Goal: Information Seeking & Learning: Learn about a topic

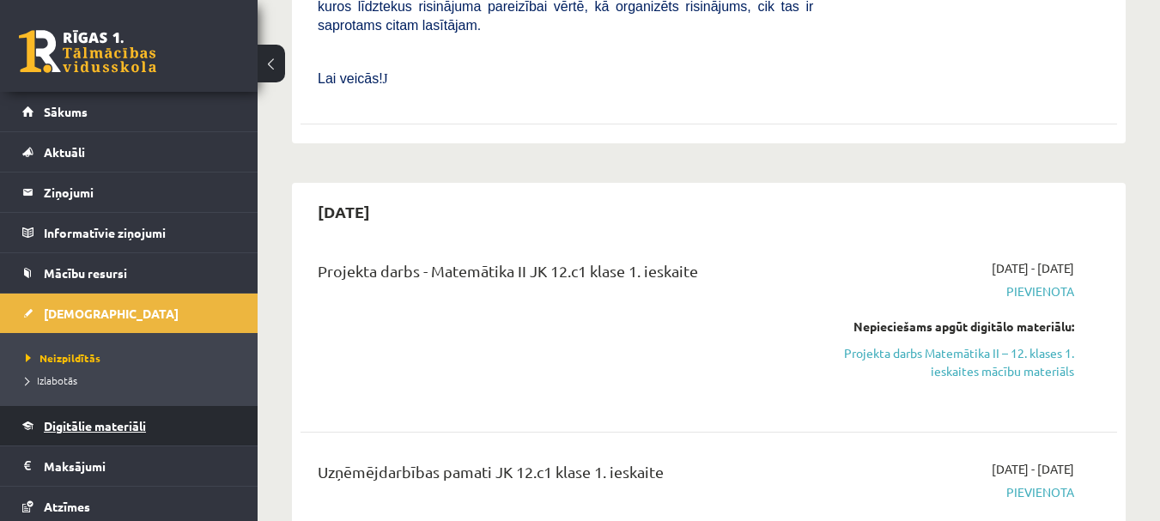
scroll to position [86, 0]
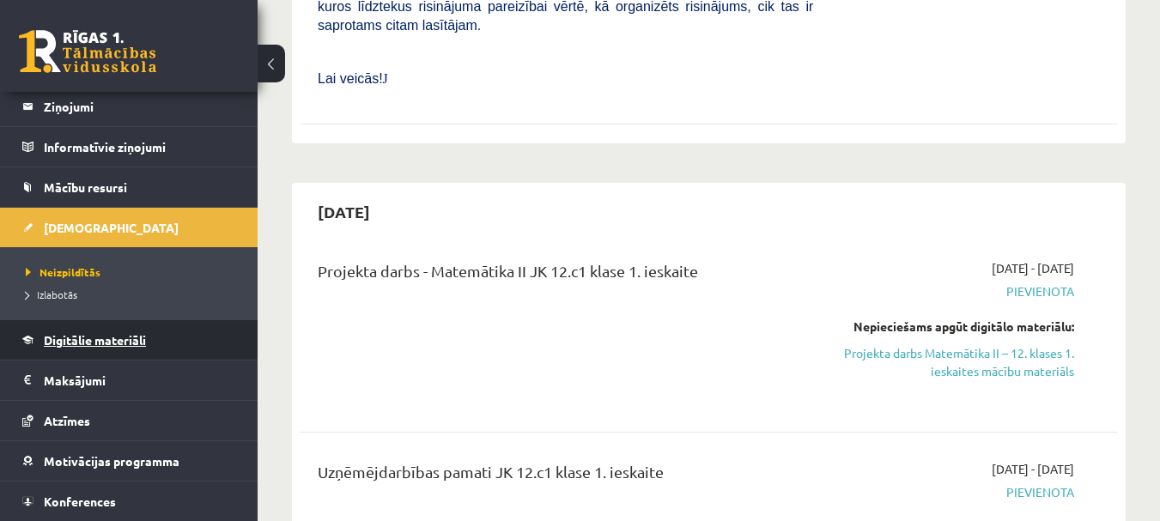
click at [80, 339] on span "Digitālie materiāli" at bounding box center [95, 339] width 102 height 15
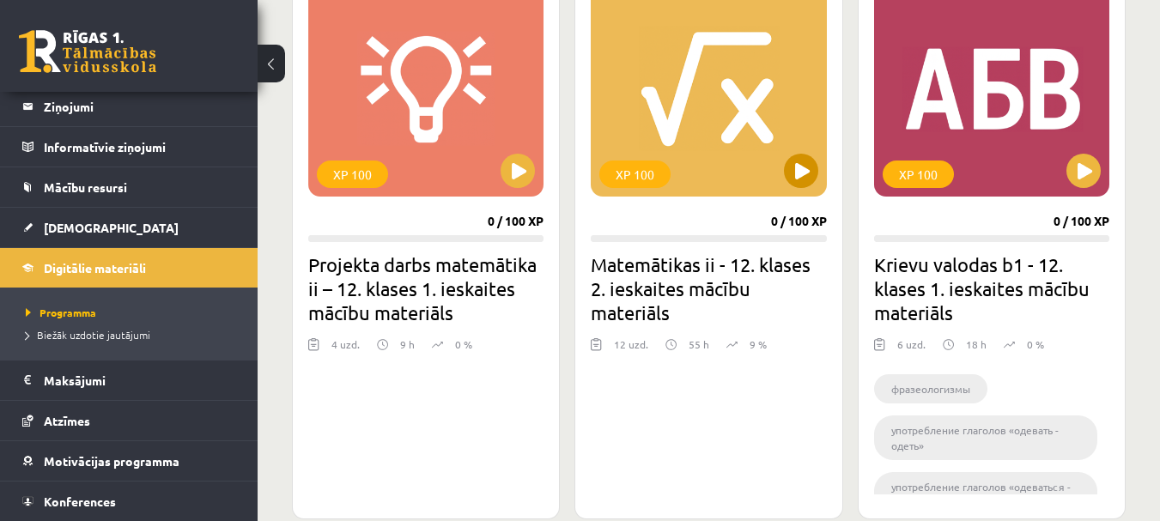
click at [682, 148] on div "XP 100" at bounding box center [708, 89] width 235 height 215
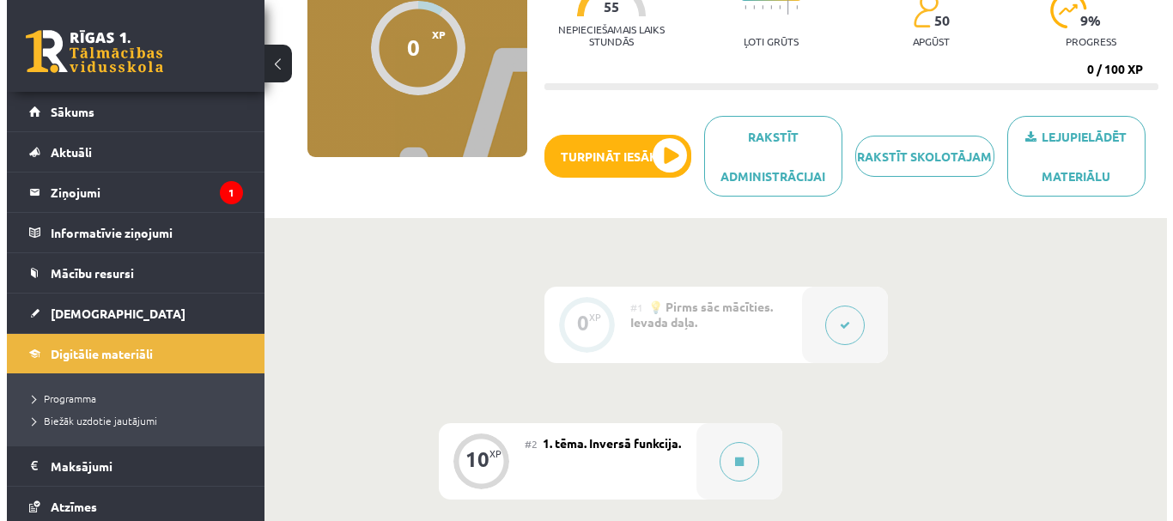
scroll to position [429, 0]
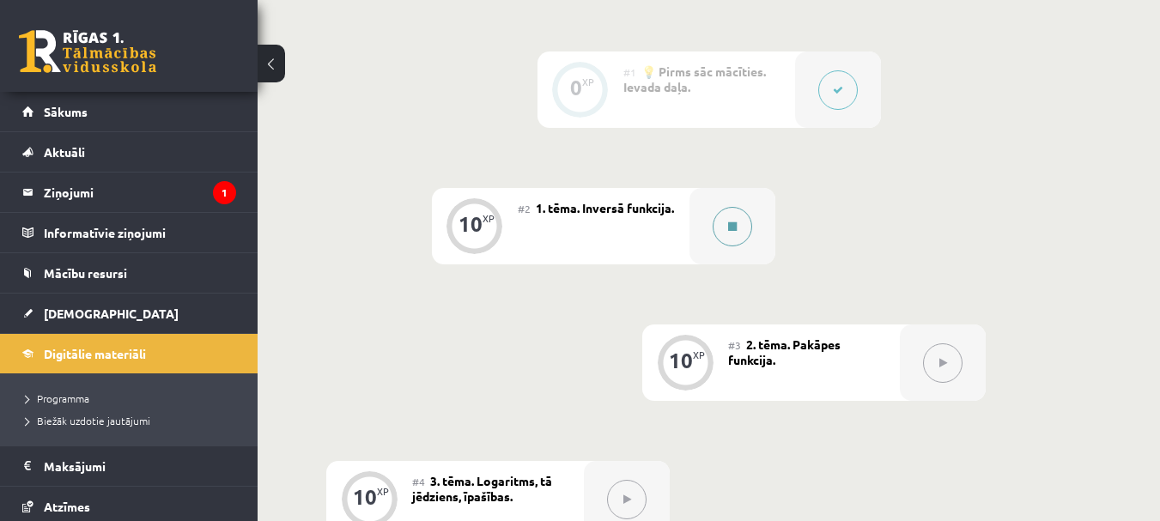
click at [719, 216] on button at bounding box center [732, 226] width 39 height 39
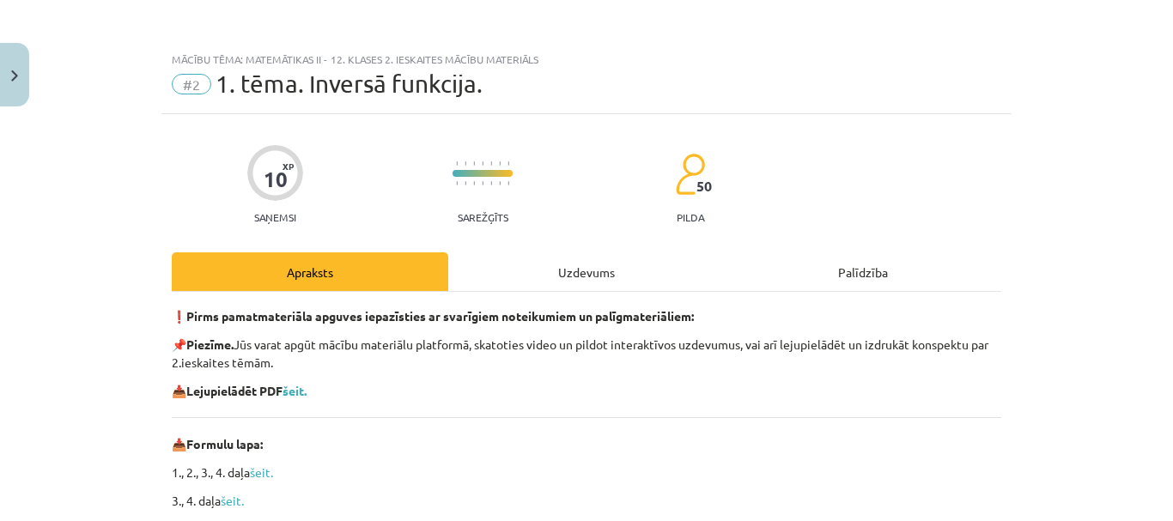
click at [616, 270] on div "Uzdevums" at bounding box center [586, 271] width 276 height 39
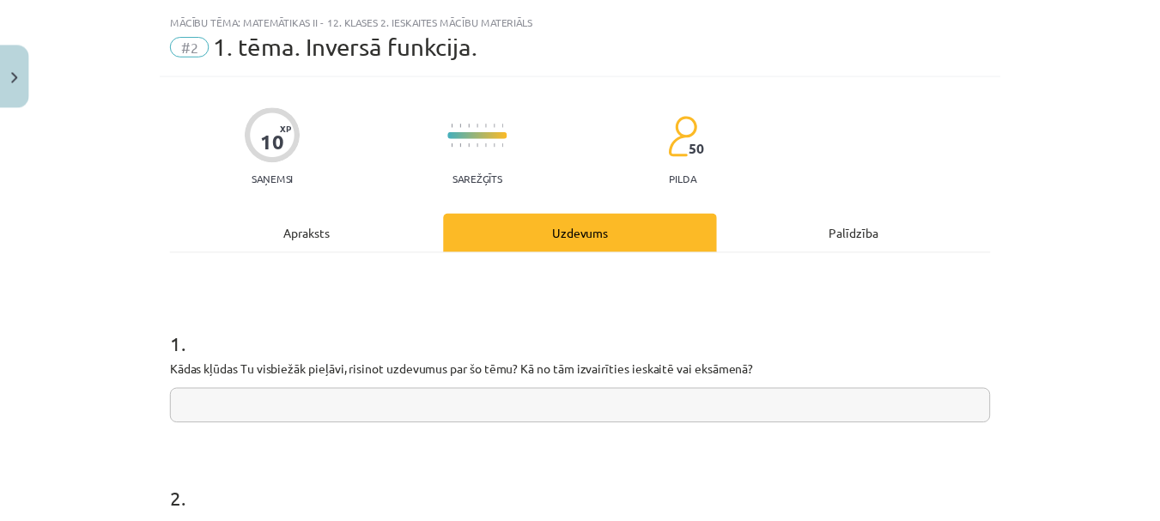
scroll to position [30, 0]
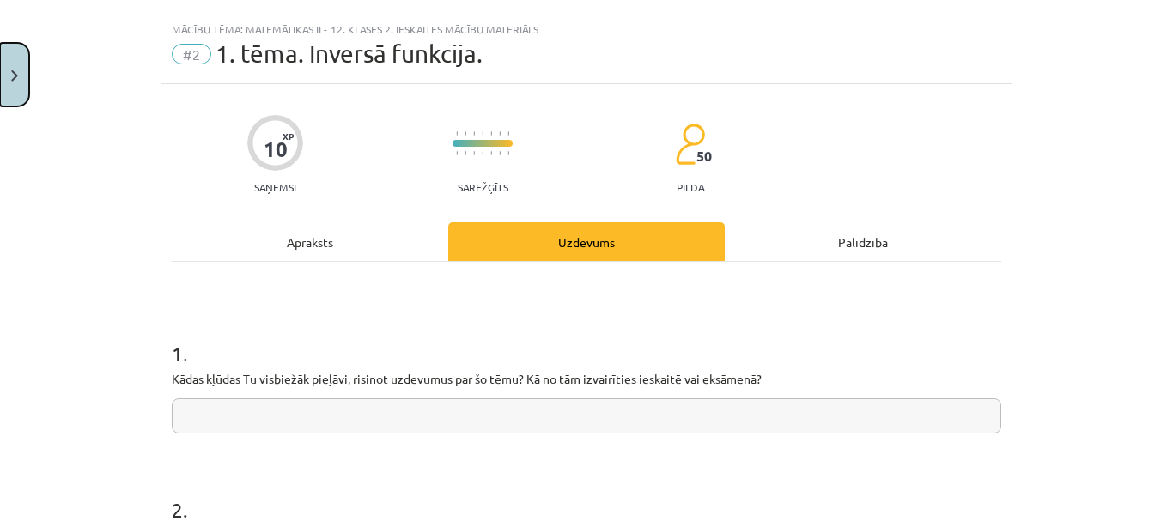
drag, startPoint x: 6, startPoint y: 65, endPoint x: 7, endPoint y: 76, distance: 11.2
click at [5, 65] on button "Close" at bounding box center [14, 75] width 29 height 64
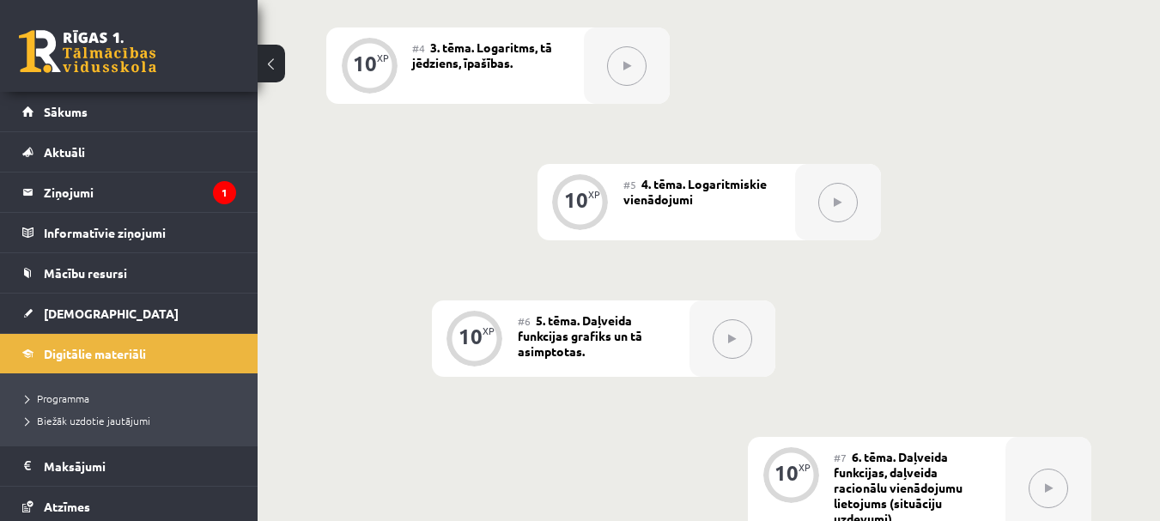
scroll to position [784, 0]
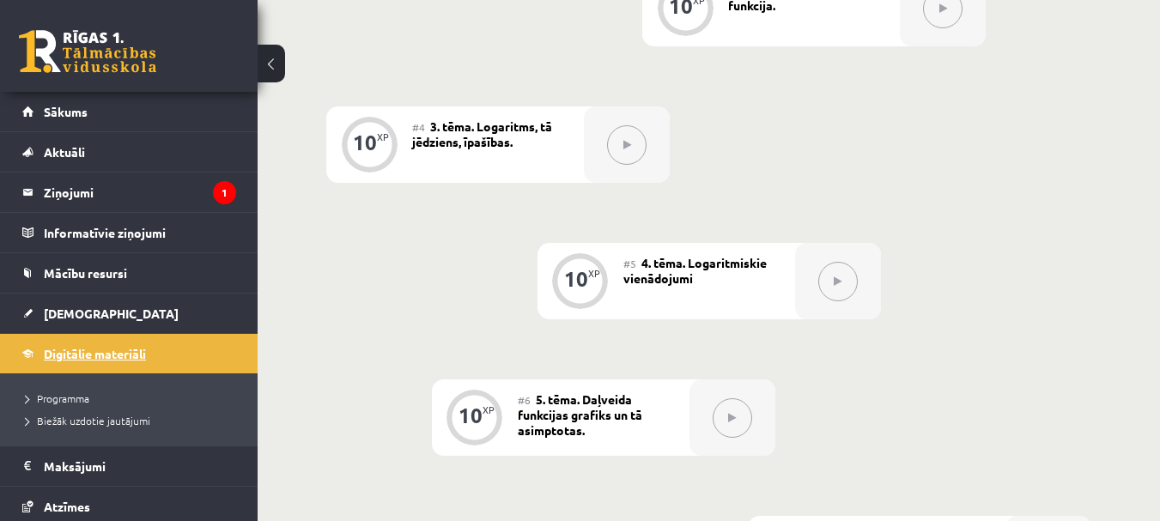
click at [93, 359] on span "Digitālie materiāli" at bounding box center [95, 353] width 102 height 15
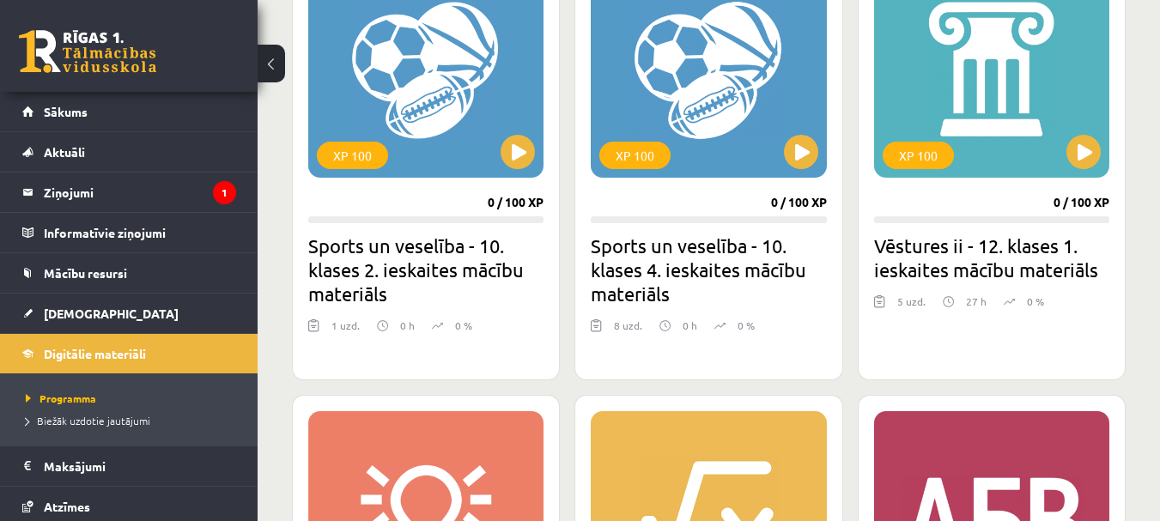
scroll to position [2060, 0]
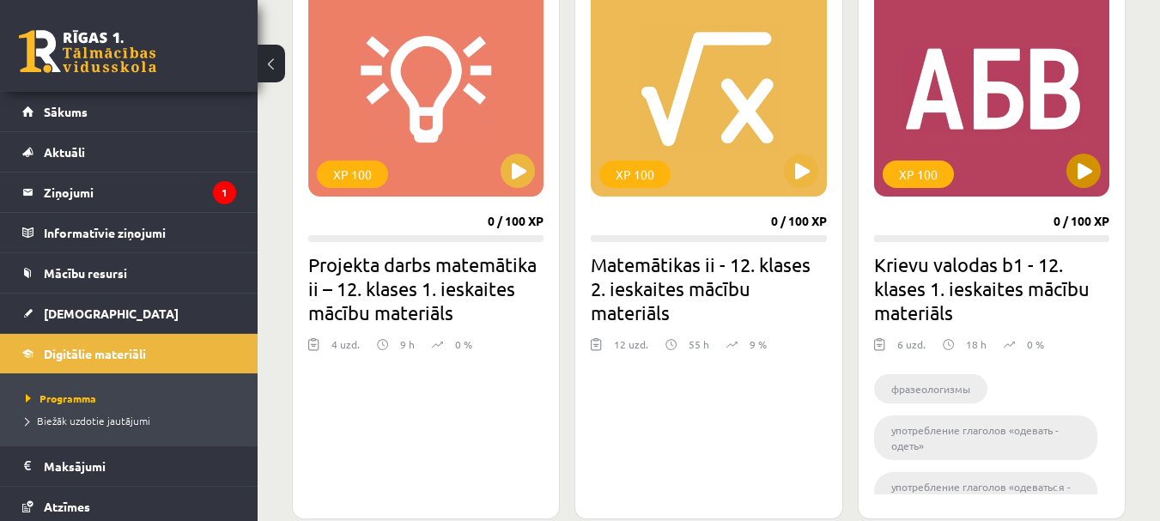
click at [933, 176] on div "XP 100" at bounding box center [918, 174] width 71 height 27
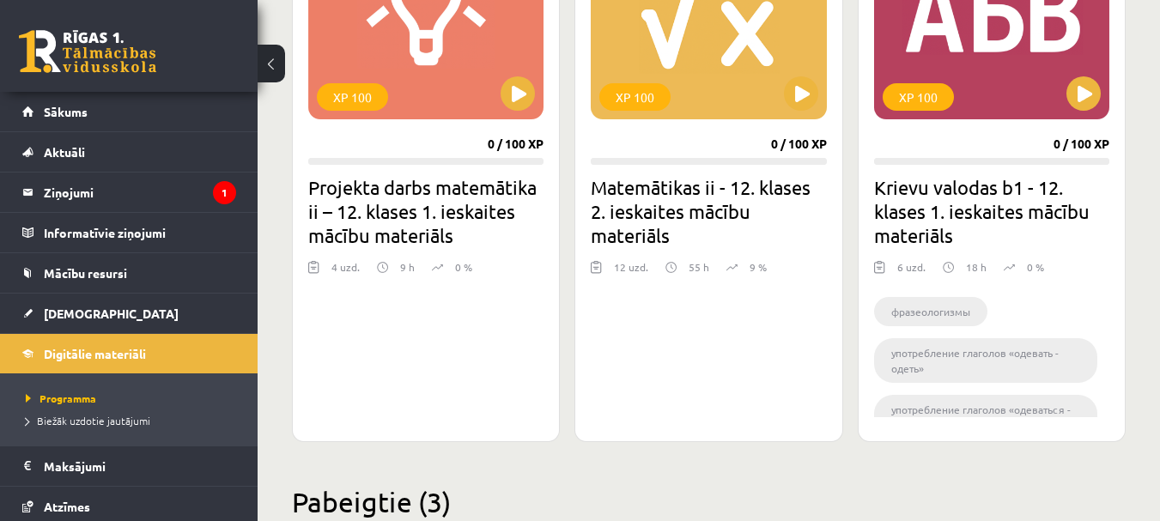
scroll to position [2146, 0]
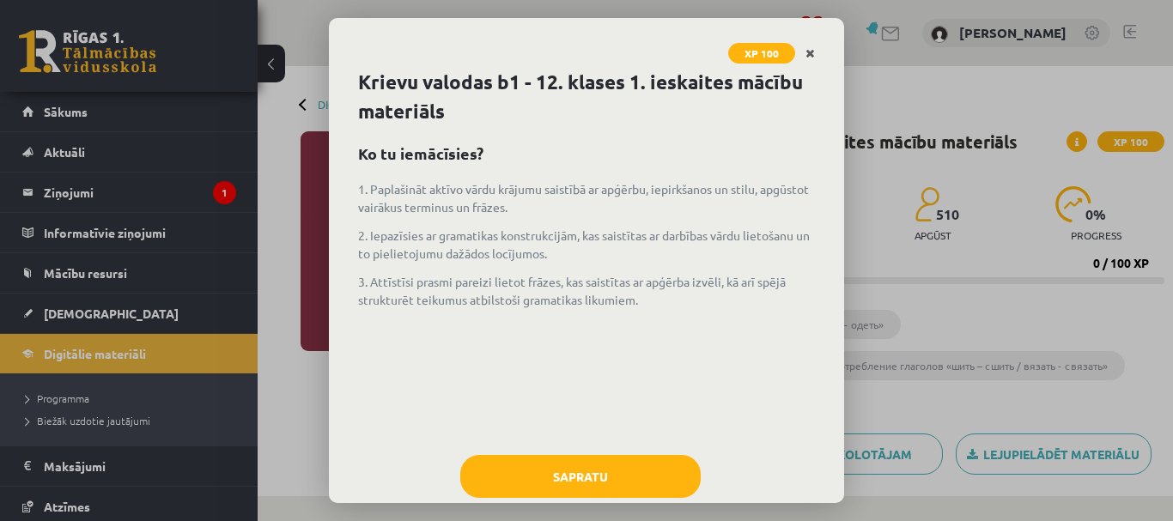
click at [804, 42] on link "Close" at bounding box center [810, 53] width 30 height 33
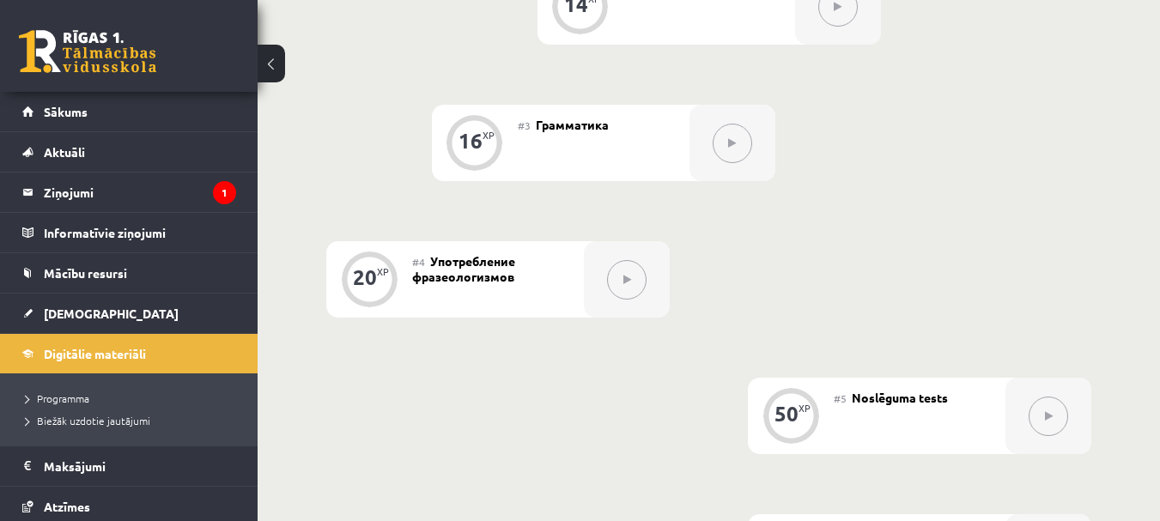
scroll to position [601, 0]
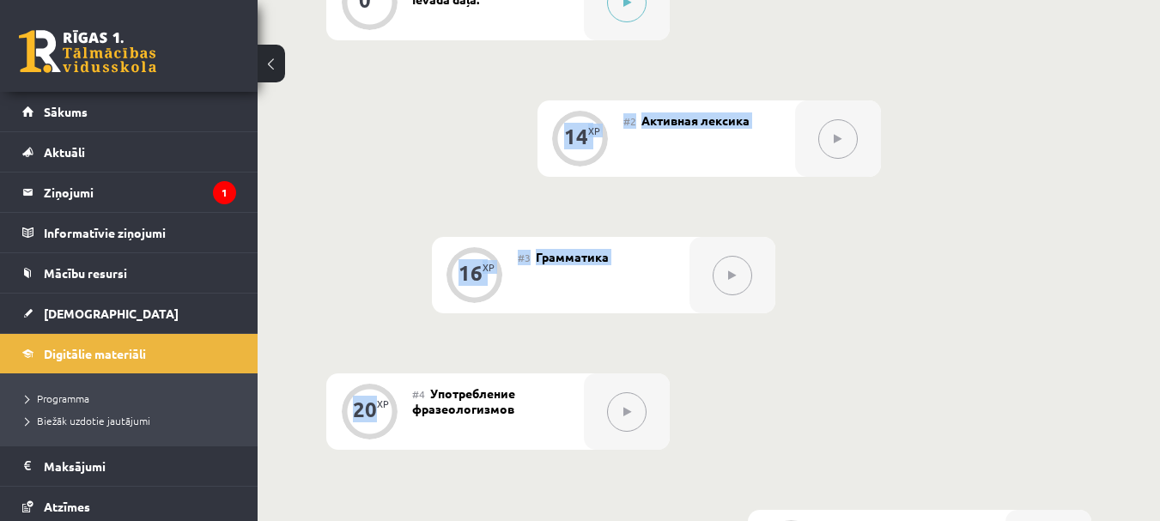
drag, startPoint x: 556, startPoint y: 137, endPoint x: 375, endPoint y: 400, distance: 319.8
click at [375, 400] on div "0 XP #1 Pirms sāc mācīties! Ievada daļa. 14 XP #2 Активная лексика 16 XP #3 Гра…" at bounding box center [708, 343] width 765 height 759
click at [372, 402] on div "20" at bounding box center [365, 409] width 24 height 15
click at [578, 131] on div "14" at bounding box center [576, 136] width 24 height 15
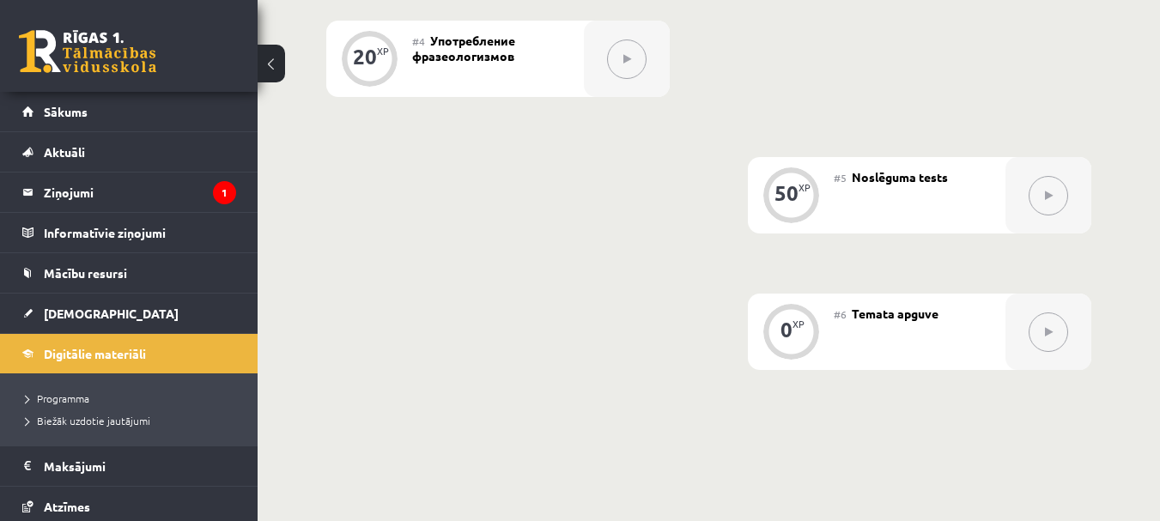
scroll to position [1030, 0]
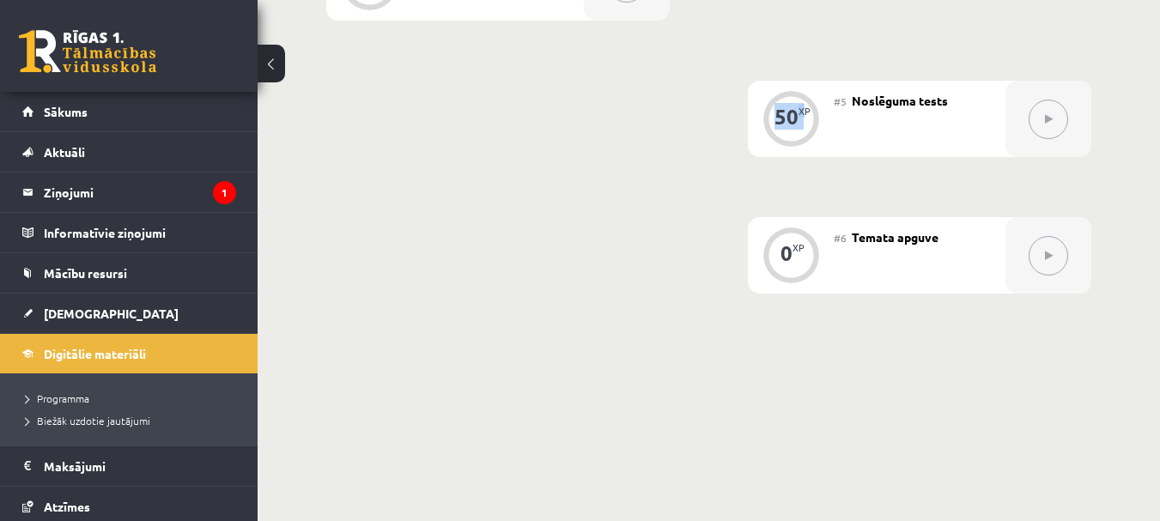
drag, startPoint x: 773, startPoint y: 115, endPoint x: 804, endPoint y: 119, distance: 31.2
click at [804, 119] on div "50 XP" at bounding box center [791, 117] width 52 height 52
drag, startPoint x: 809, startPoint y: 114, endPoint x: 797, endPoint y: 115, distance: 12.1
click at [808, 114] on div "XP" at bounding box center [804, 110] width 12 height 9
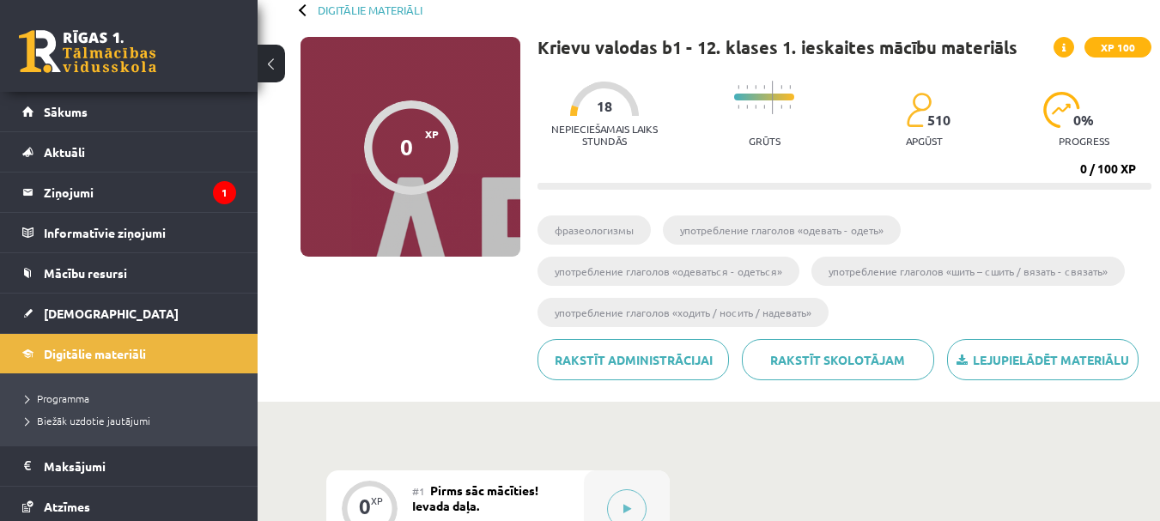
scroll to position [0, 0]
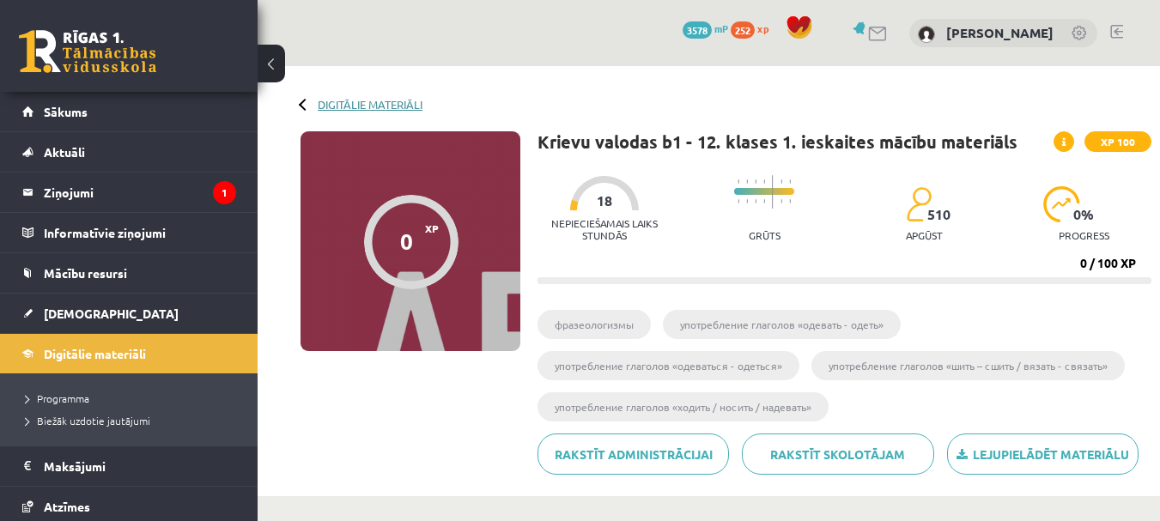
click at [319, 100] on link "Digitālie materiāli" at bounding box center [370, 104] width 105 height 13
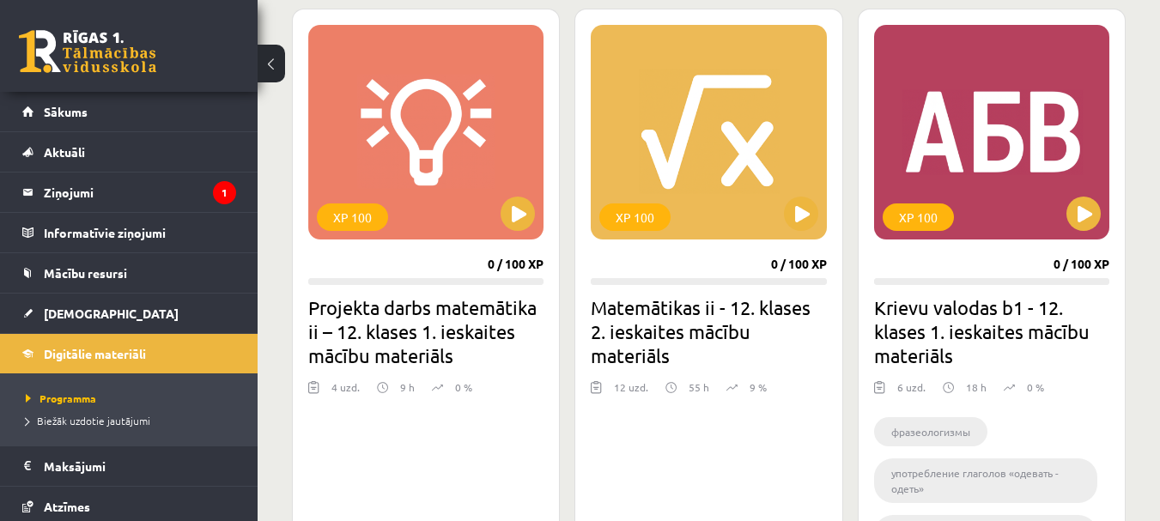
scroll to position [2060, 0]
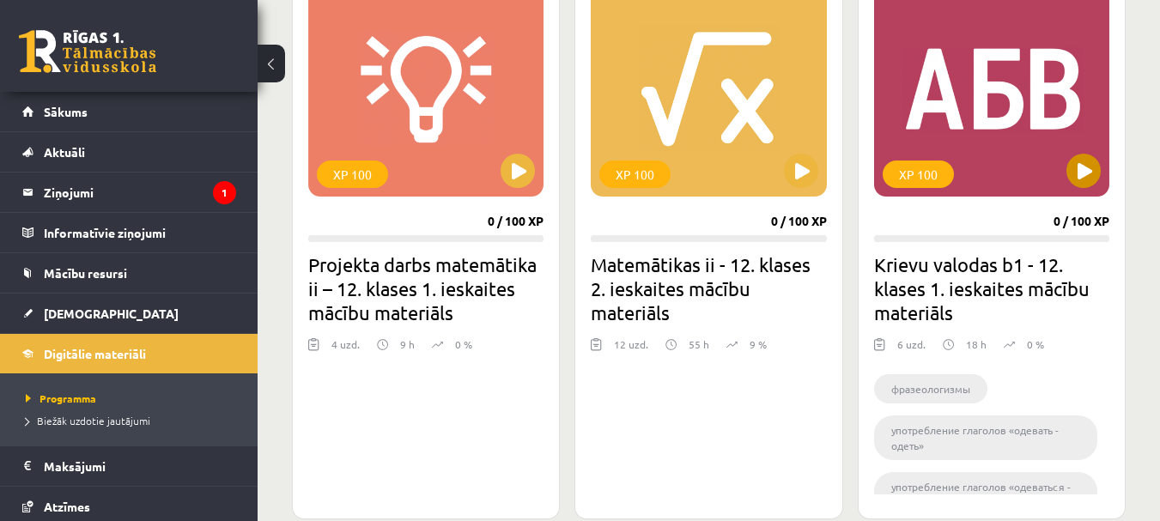
click at [936, 161] on div "XP 100" at bounding box center [918, 174] width 71 height 27
click at [985, 104] on div "XP 100" at bounding box center [991, 89] width 235 height 215
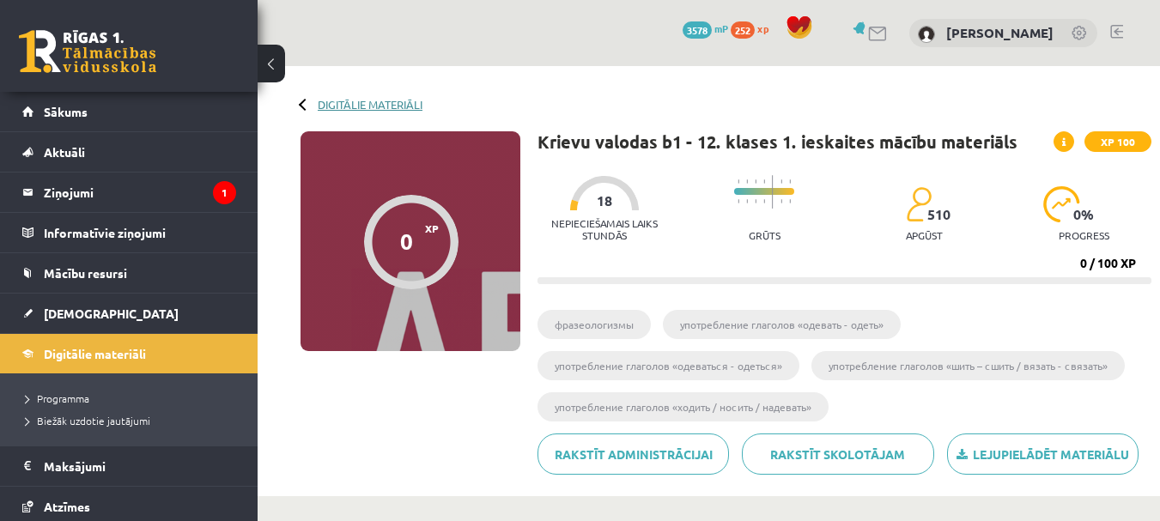
click at [368, 99] on link "Digitālie materiāli" at bounding box center [370, 104] width 105 height 13
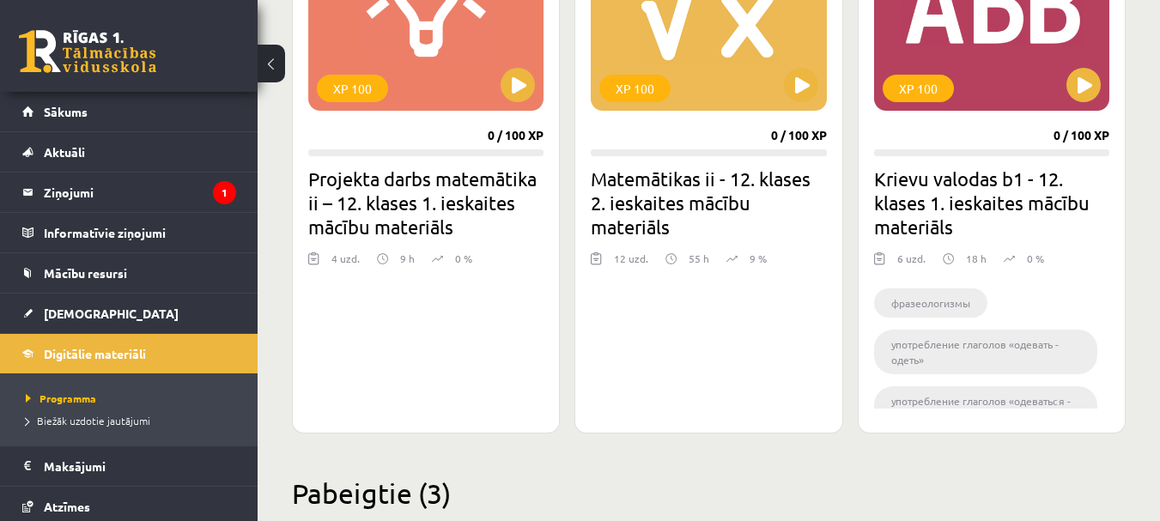
scroll to position [2060, 0]
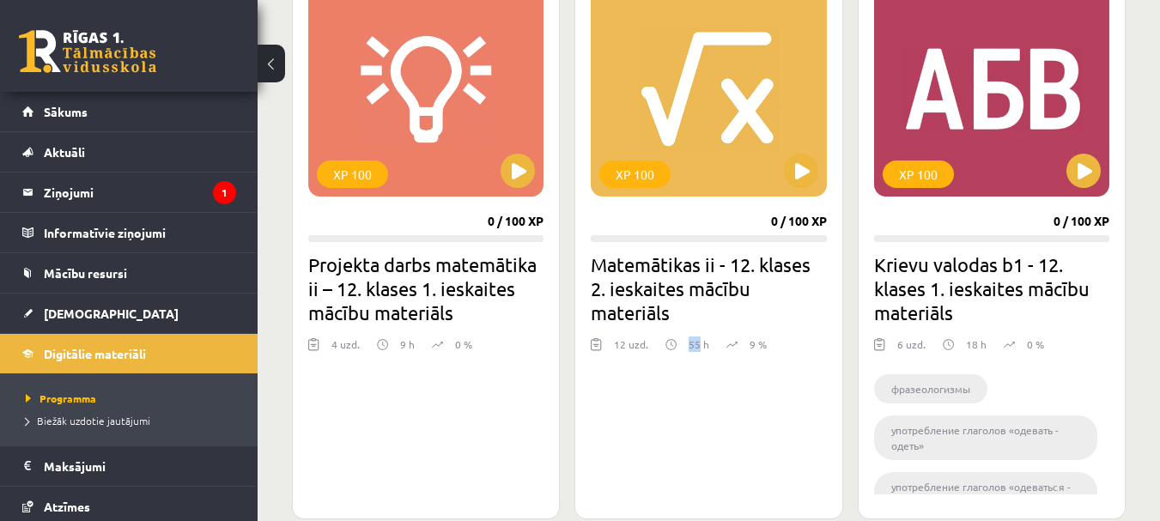
click at [698, 346] on p "55 h" at bounding box center [699, 344] width 21 height 15
click at [699, 355] on div "55 h" at bounding box center [687, 350] width 44 height 26
